Goal: Use online tool/utility: Utilize a website feature to perform a specific function

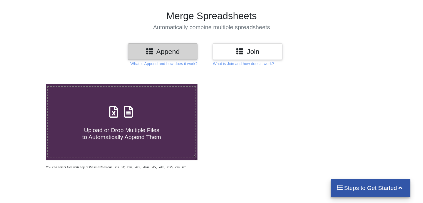
scroll to position [83, 0]
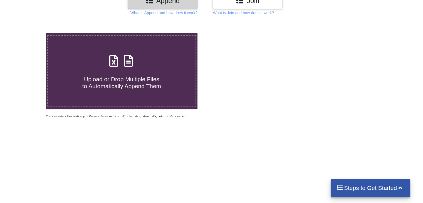
click at [143, 77] on span "Upload or Drop Multiple Files to Automatically Append Them" at bounding box center [121, 82] width 79 height 13
click at [29, 33] on input "Upload or Drop Multiple Files to Automatically Append Them" at bounding box center [29, 33] width 0 height 0
type input "C:\fakepath\Palsana-Zoho 07102025.xlsx"
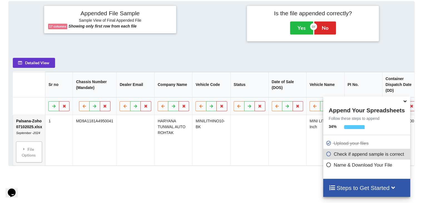
scroll to position [256, 0]
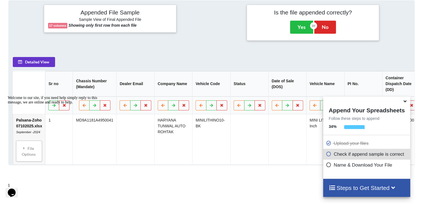
click at [328, 155] on icon at bounding box center [329, 153] width 6 height 5
click at [364, 185] on h4 "Steps to Get Started" at bounding box center [366, 187] width 76 height 7
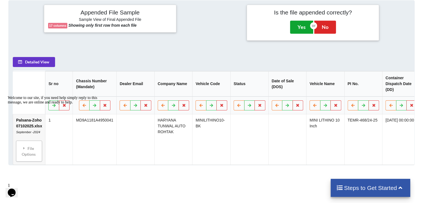
click at [302, 28] on button "Yes" at bounding box center [301, 27] width 23 height 13
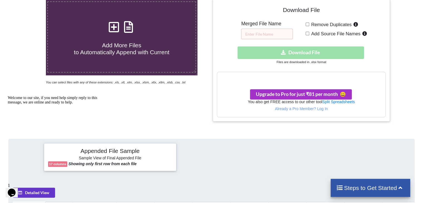
scroll to position [116, 0]
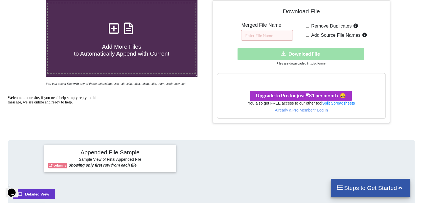
click at [333, 79] on h3 "Your files are more than 1 MB" at bounding box center [301, 79] width 168 height 6
click at [314, 53] on div "Download hidden Download File" at bounding box center [301, 54] width 168 height 13
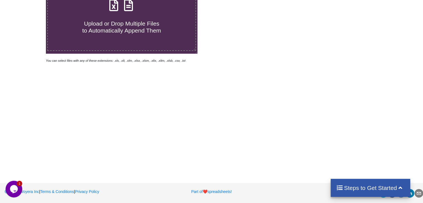
click at [142, 35] on label "Upload or Drop Multiple Files to Automatically Append Them" at bounding box center [121, 15] width 148 height 71
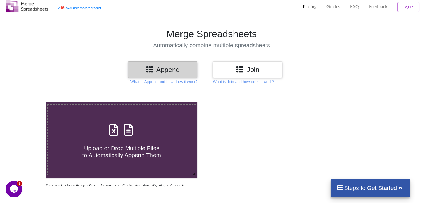
type input "C:\fakepath\Palsana-Zoho 07102025.xlsx"
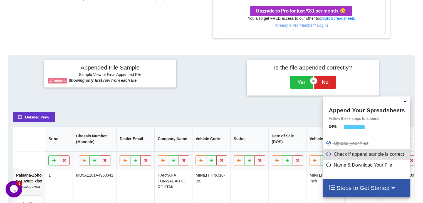
scroll to position [200, 0]
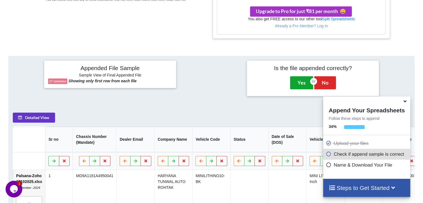
click at [295, 79] on button "Yes" at bounding box center [301, 82] width 23 height 13
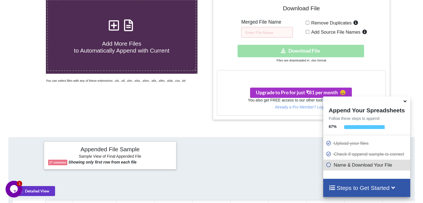
scroll to position [116, 0]
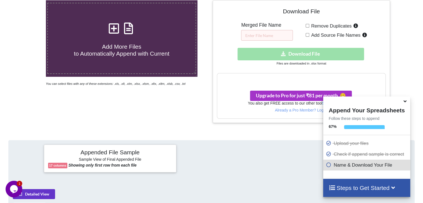
click at [286, 79] on h3 "Your files are more than 1 MB" at bounding box center [301, 79] width 168 height 6
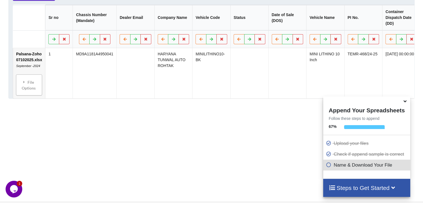
scroll to position [334, 0]
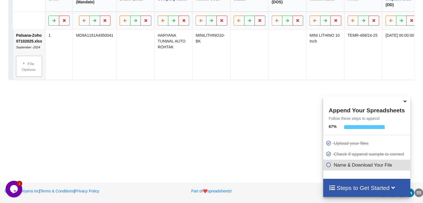
click at [328, 166] on icon at bounding box center [329, 163] width 6 height 5
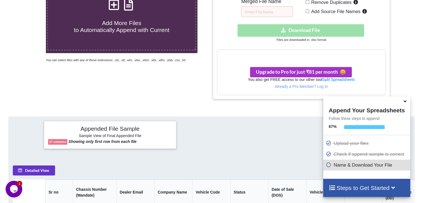
scroll to position [195, 0]
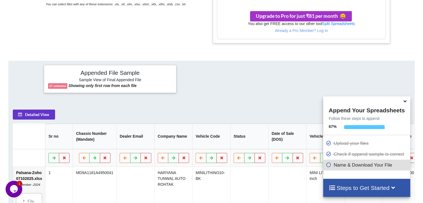
click at [330, 165] on span at bounding box center [330, 164] width 8 height 5
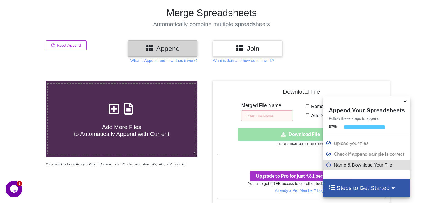
scroll to position [56, 0]
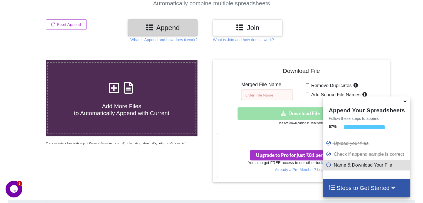
click at [278, 99] on input "text" at bounding box center [267, 94] width 52 height 11
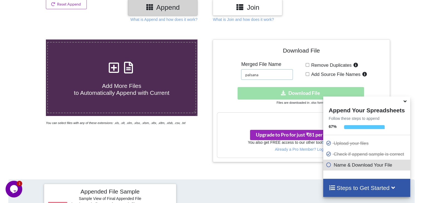
scroll to position [112, 0]
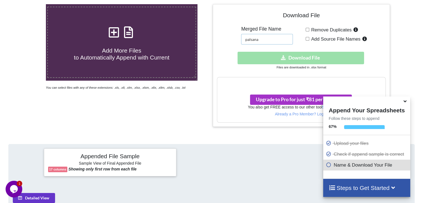
type input "palsana"
click at [316, 39] on span "Add Source File Names" at bounding box center [334, 38] width 51 height 5
click at [309, 39] on input "Add Source File Names" at bounding box center [307, 39] width 4 height 4
checkbox input "true"
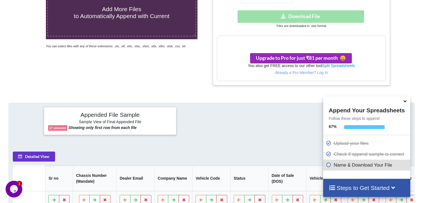
scroll to position [140, 0]
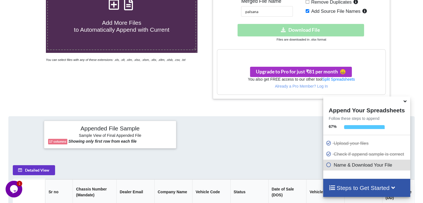
click at [304, 49] on div "Your files are more than 1 MB" at bounding box center [301, 55] width 168 height 12
click at [303, 53] on h3 "Your files are more than 1 MB" at bounding box center [301, 55] width 168 height 6
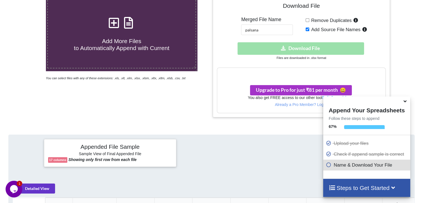
scroll to position [112, 0]
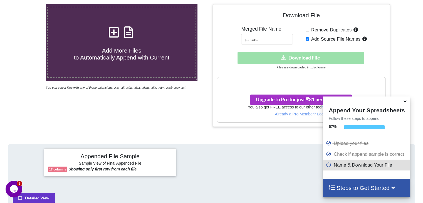
click at [321, 29] on span "Remove Duplicates" at bounding box center [330, 29] width 43 height 5
click at [309, 29] on input "Remove Duplicates" at bounding box center [307, 30] width 4 height 4
click at [321, 29] on span "Remove Duplicates" at bounding box center [330, 29] width 43 height 5
click at [309, 29] on input "Remove Duplicates" at bounding box center [307, 30] width 4 height 4
checkbox input "false"
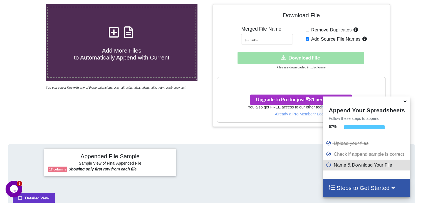
click at [310, 60] on div "Download hidden Download File" at bounding box center [301, 58] width 168 height 13
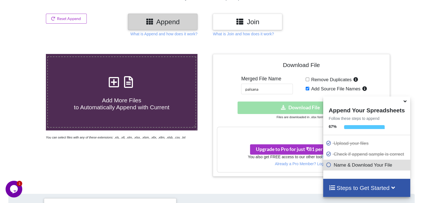
scroll to position [0, 0]
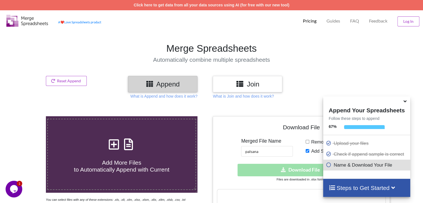
click at [403, 103] on icon at bounding box center [405, 100] width 6 height 5
